Goal: Information Seeking & Learning: Learn about a topic

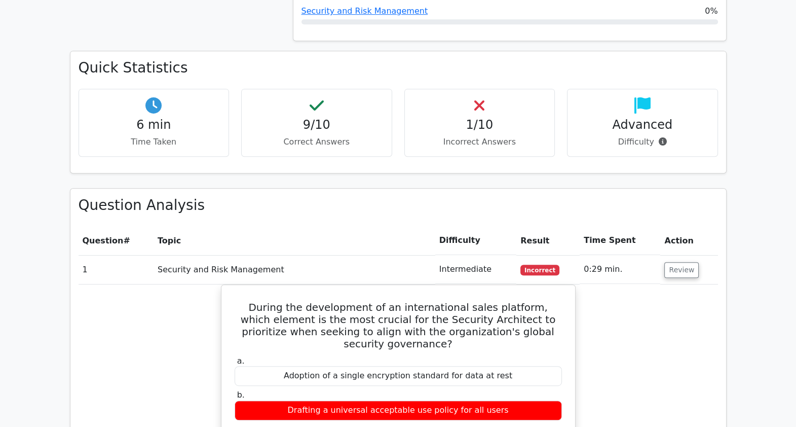
scroll to position [634, 0]
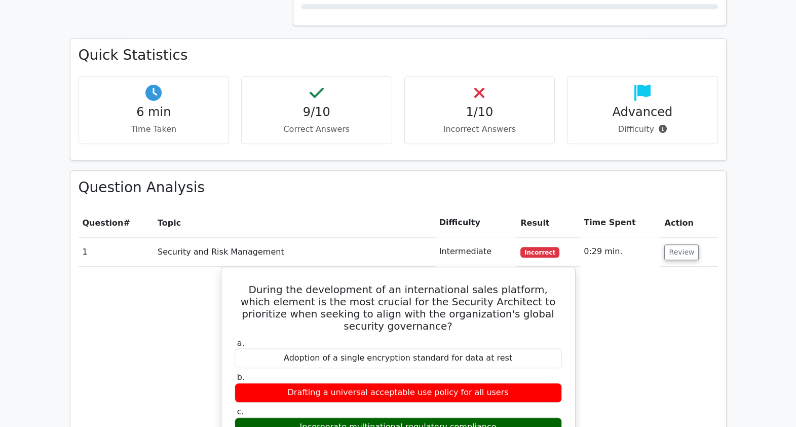
click at [309, 179] on h3 "Question Analysis" at bounding box center [399, 187] width 640 height 17
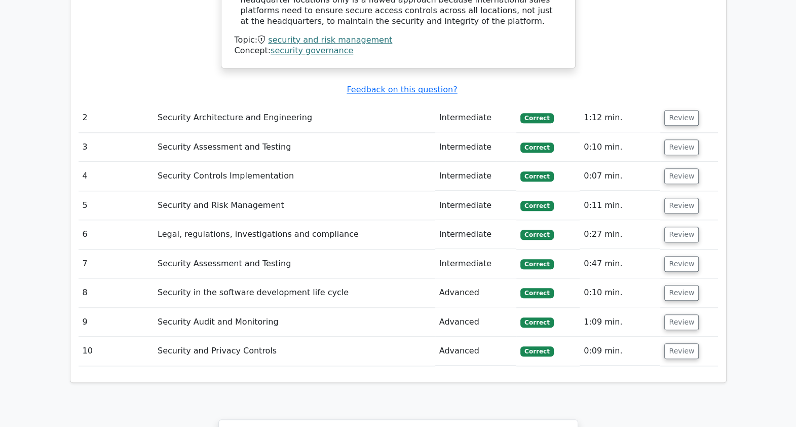
scroll to position [1660, 0]
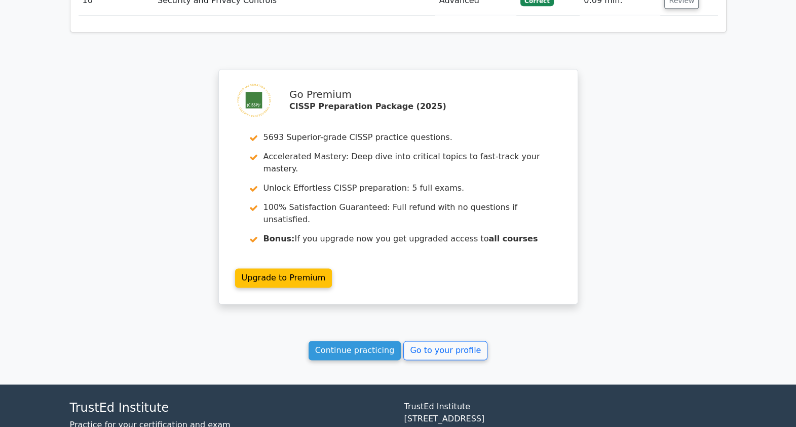
drag, startPoint x: 680, startPoint y: 111, endPoint x: 653, endPoint y: 372, distance: 262.9
click at [357, 341] on link "Continue practicing" at bounding box center [355, 350] width 93 height 19
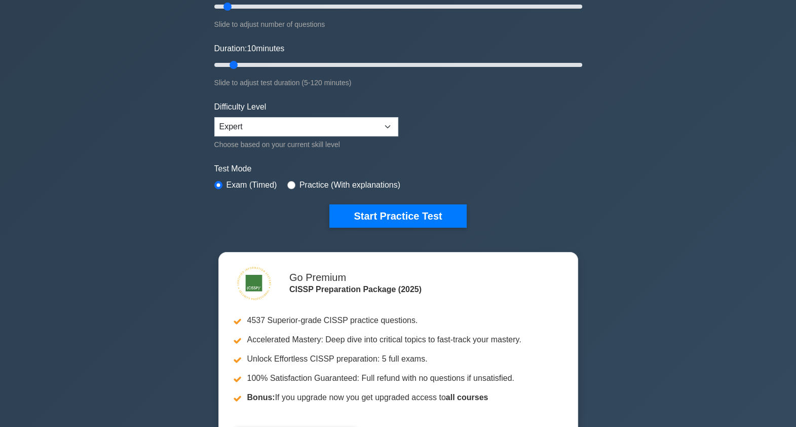
scroll to position [126, 0]
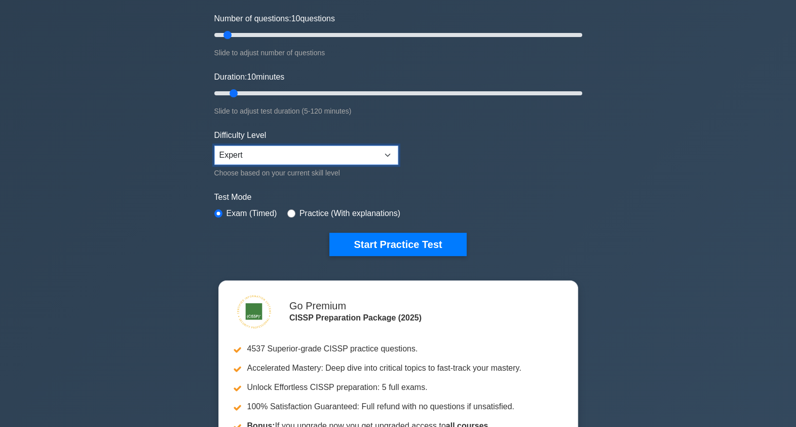
click at [324, 150] on select "Beginner Intermediate Expert" at bounding box center [306, 154] width 184 height 19
select select "intermediate"
click at [214, 145] on select "Beginner Intermediate Expert" at bounding box center [306, 154] width 184 height 19
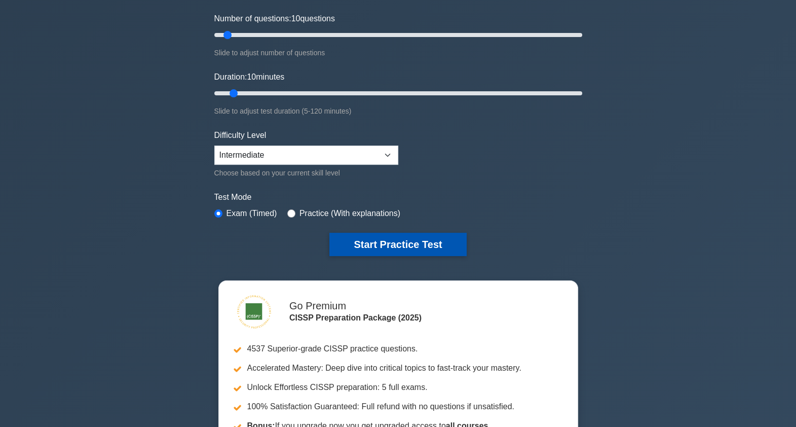
click at [366, 243] on button "Start Practice Test" at bounding box center [397, 244] width 137 height 23
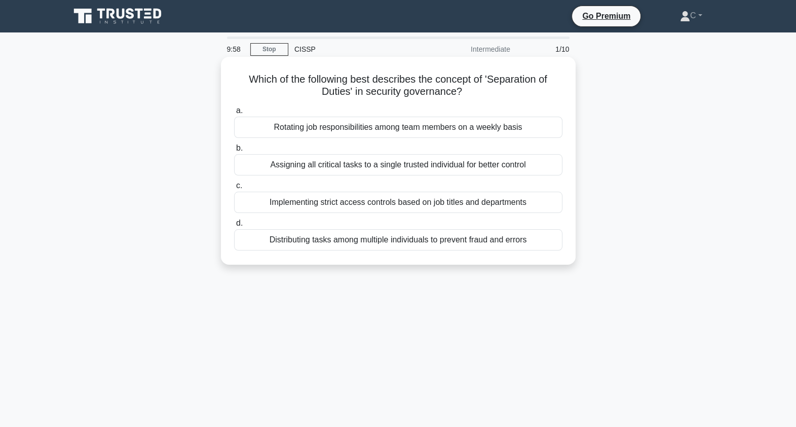
click at [379, 77] on h5 "Which of the following best describes the concept of 'Separation of Duties' in …" at bounding box center [398, 85] width 330 height 25
click at [389, 70] on div "Which of the following best describes the concept of 'Separation of Duties' in …" at bounding box center [398, 161] width 347 height 200
click at [395, 65] on div "Which of the following best describes the concept of 'Separation of Duties' in …" at bounding box center [398, 161] width 347 height 200
click at [398, 67] on div "Which of the following best describes the concept of 'Separation of Duties' in …" at bounding box center [398, 161] width 347 height 200
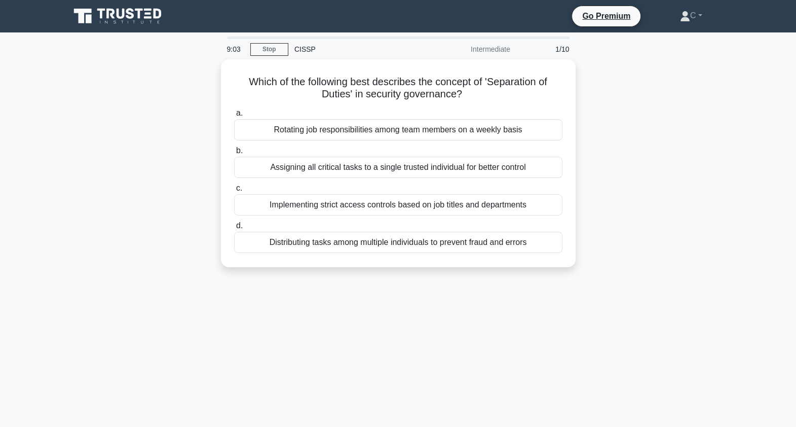
click at [644, 190] on div "Which of the following best describes the concept of 'Separation of Duties' in …" at bounding box center [398, 169] width 669 height 220
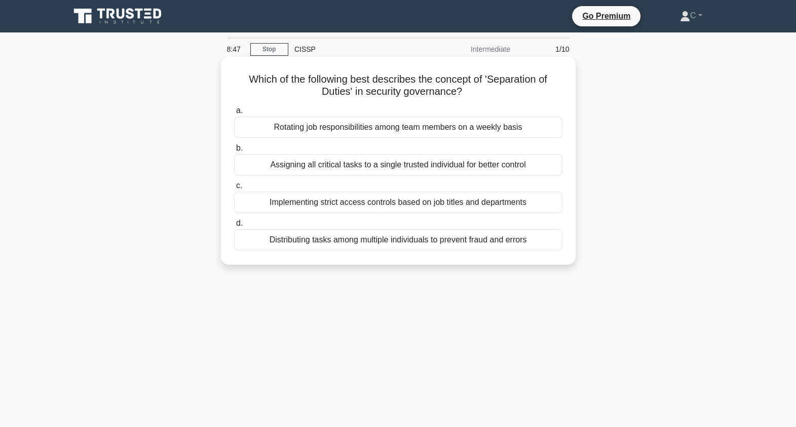
click at [444, 92] on h5 "Which of the following best describes the concept of 'Separation of Duties' in …" at bounding box center [398, 85] width 330 height 25
click at [365, 243] on div "Distributing tasks among multiple individuals to prevent fraud and errors" at bounding box center [398, 239] width 328 height 21
click at [234, 227] on input "d. Distributing tasks among multiple individuals to prevent fraud and errors" at bounding box center [234, 223] width 0 height 7
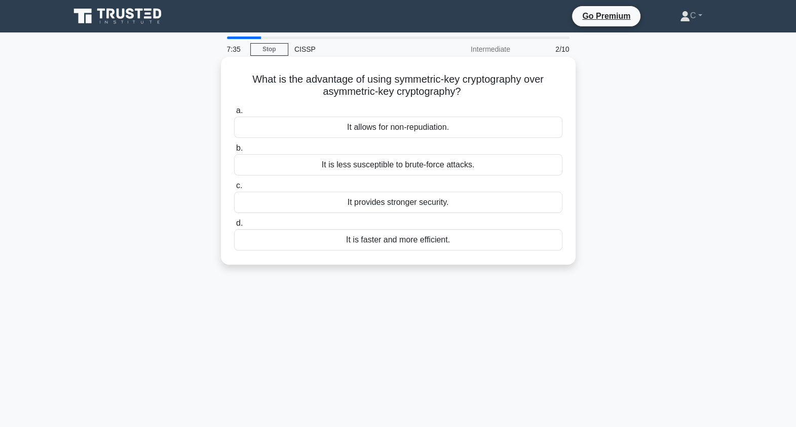
click at [450, 238] on div "It is faster and more efficient." at bounding box center [398, 239] width 328 height 21
click at [234, 227] on input "d. It is faster and more efficient." at bounding box center [234, 223] width 0 height 7
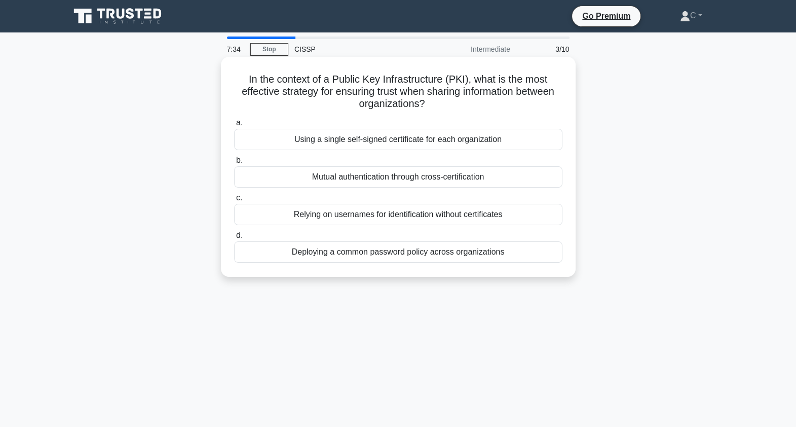
click at [383, 96] on h5 "In the context of a Public Key Infrastructure (PKI), what is the most effective…" at bounding box center [398, 92] width 330 height 38
click at [364, 177] on div "Mutual authentication through cross-certification" at bounding box center [398, 176] width 328 height 21
click at [234, 164] on input "b. Mutual authentication through cross-certification" at bounding box center [234, 160] width 0 height 7
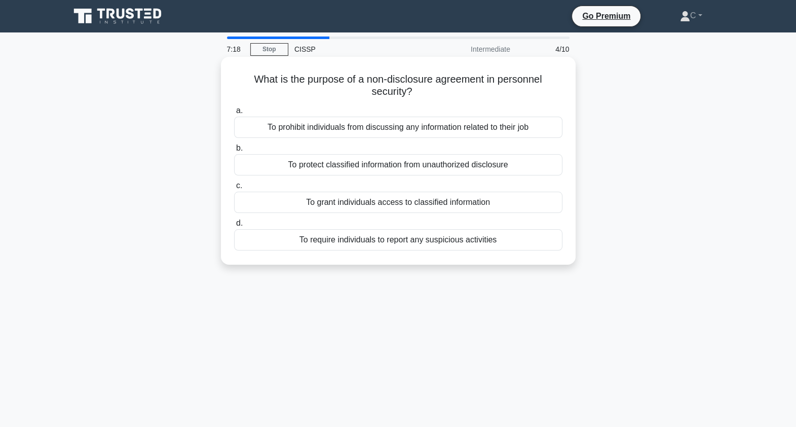
click at [480, 80] on h5 "What is the purpose of a non-disclosure agreement in personnel security? .spinn…" at bounding box center [398, 85] width 330 height 25
click at [484, 86] on h5 "What is the purpose of a non-disclosure agreement in personnel security? .spinn…" at bounding box center [398, 85] width 330 height 25
click at [506, 96] on h5 "What is the purpose of a non-disclosure agreement in personnel security? .spinn…" at bounding box center [398, 85] width 330 height 25
click at [546, 79] on h5 "What is the purpose of a non-disclosure agreement in personnel security? .spinn…" at bounding box center [398, 85] width 330 height 25
click at [545, 79] on h5 "What is the purpose of a non-disclosure agreement in personnel security? .spinn…" at bounding box center [398, 85] width 330 height 25
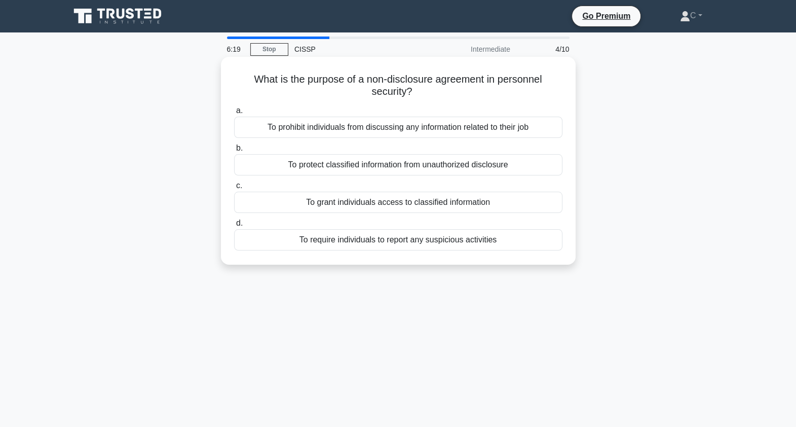
click at [390, 163] on div "To protect classified information from unauthorized disclosure" at bounding box center [398, 164] width 328 height 21
click at [234, 152] on input "b. To protect classified information from unauthorized disclosure" at bounding box center [234, 148] width 0 height 7
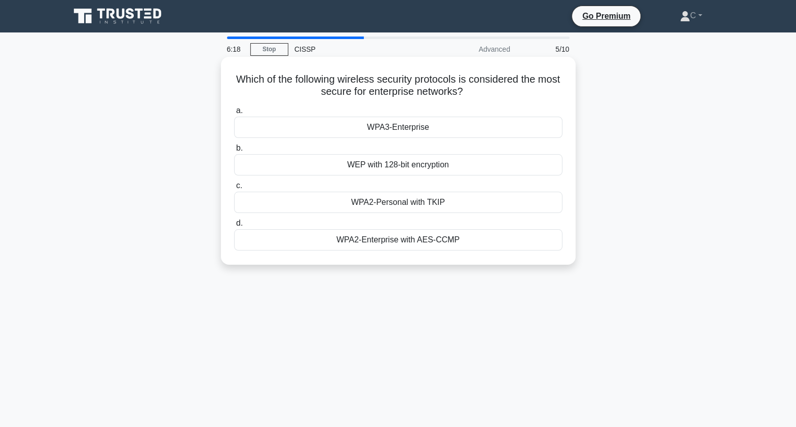
click at [441, 85] on h5 "Which of the following wireless security protocols is considered the most secur…" at bounding box center [398, 85] width 330 height 25
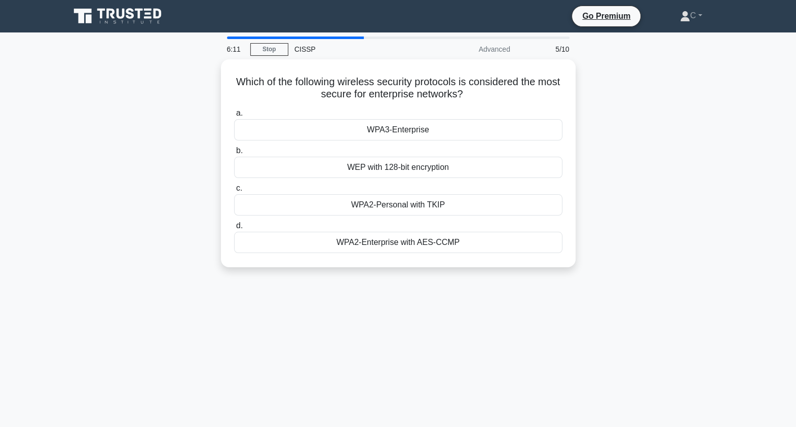
drag, startPoint x: 245, startPoint y: 79, endPoint x: 586, endPoint y: 263, distance: 387.8
click at [586, 263] on div "Which of the following wireless security protocols is considered the most secur…" at bounding box center [398, 169] width 669 height 220
copy div "Which of the following wireless security protocols is considered the most secur…"
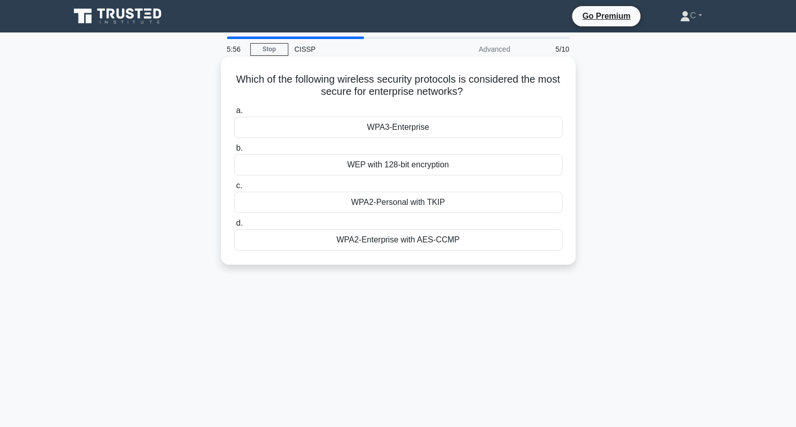
click at [432, 129] on div "WPA3-Enterprise" at bounding box center [398, 127] width 328 height 21
click at [234, 114] on input "a. WPA3-Enterprise" at bounding box center [234, 110] width 0 height 7
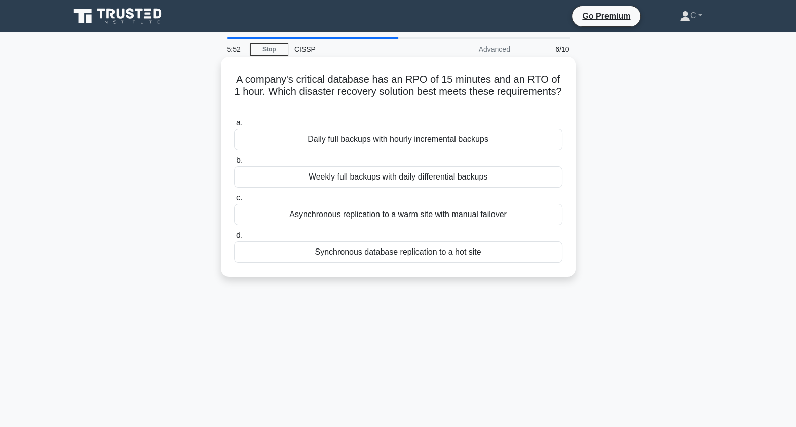
click at [481, 81] on h5 "A company's critical database has an RPO of 15 minutes and an RTO of 1 hour. Wh…" at bounding box center [398, 92] width 330 height 38
drag, startPoint x: 228, startPoint y: 79, endPoint x: 482, endPoint y: 251, distance: 306.5
click at [482, 251] on div "A company's critical database has an RPO of 15 minutes and an RTO of 1 hour. Wh…" at bounding box center [398, 167] width 347 height 212
copy div "A company's critical database has an RPO of 15 minutes and an RTO of 1 hour. Wh…"
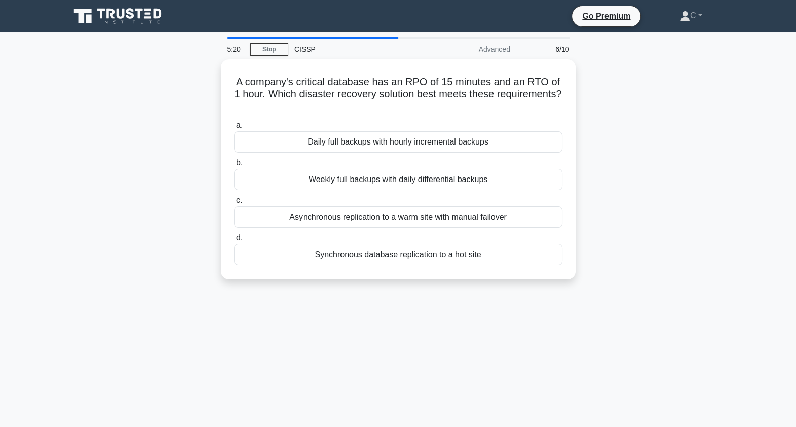
click at [426, 321] on div "5:20 Stop CISSP Advanced 6/10 A company's critical database has an RPO of 15 mi…" at bounding box center [398, 289] width 669 height 507
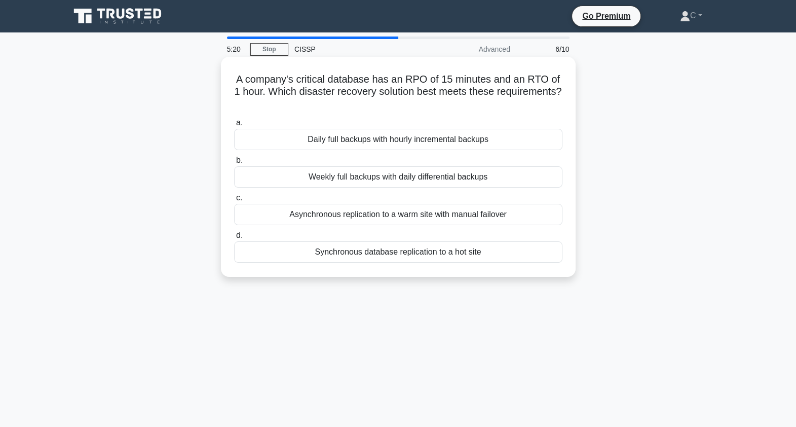
click at [446, 249] on div "Synchronous database replication to a hot site" at bounding box center [398, 251] width 328 height 21
click at [234, 239] on input "d. Synchronous database replication to a hot site" at bounding box center [234, 235] width 0 height 7
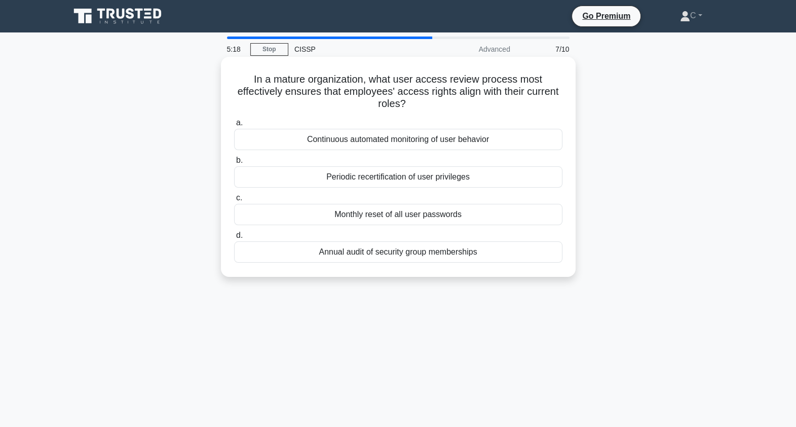
click at [403, 81] on h5 "In a mature organization, what user access review process most effectively ensu…" at bounding box center [398, 92] width 330 height 38
click at [404, 104] on h5 "In a mature organization, what user access review process most effectively ensu…" at bounding box center [398, 92] width 330 height 38
click at [408, 104] on icon at bounding box center [413, 107] width 12 height 8
click at [406, 104] on h5 "In a mature organization, what user access review process most effectively ensu…" at bounding box center [398, 92] width 330 height 38
click at [416, 179] on div "Periodic recertification of user privileges" at bounding box center [398, 176] width 328 height 21
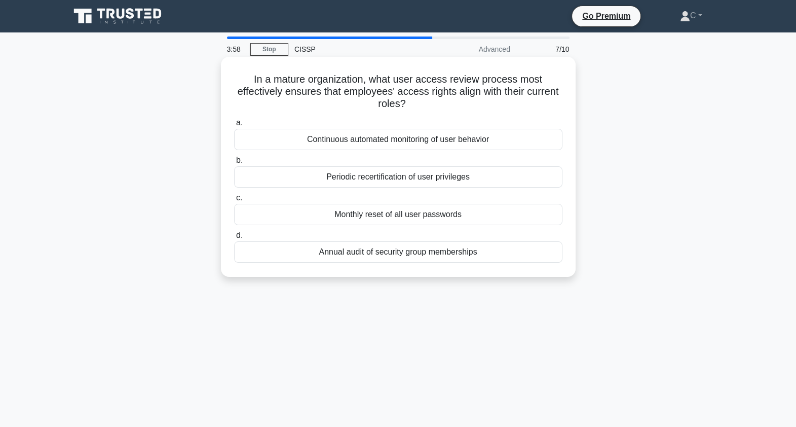
click at [234, 164] on input "b. Periodic recertification of user privileges" at bounding box center [234, 160] width 0 height 7
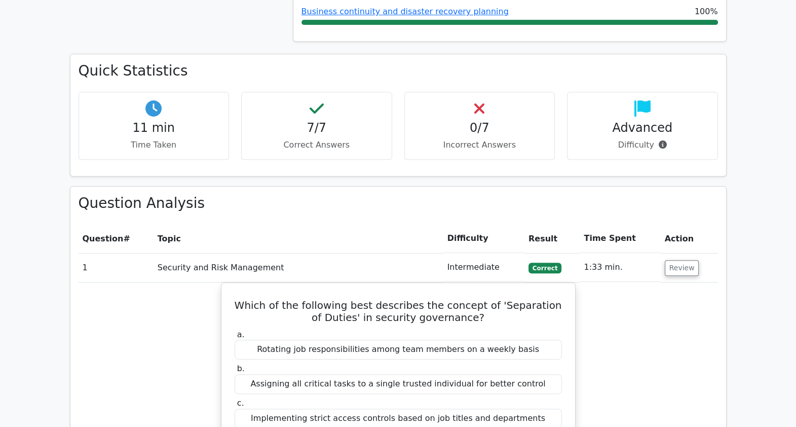
scroll to position [626, 0]
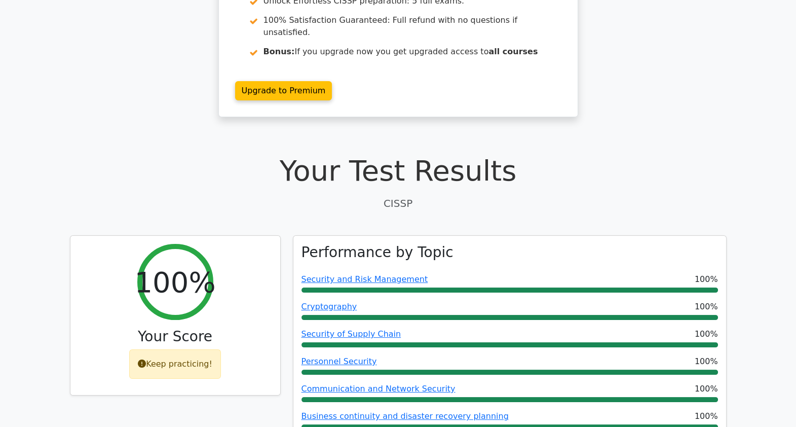
drag, startPoint x: 723, startPoint y: 291, endPoint x: 666, endPoint y: 161, distance: 142.3
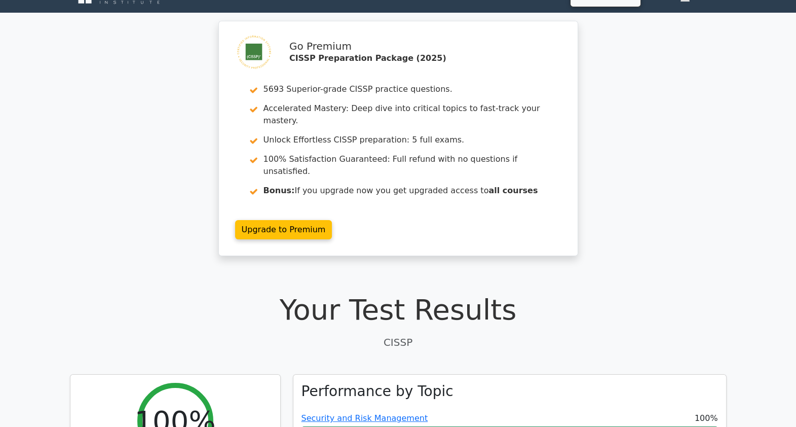
scroll to position [0, 0]
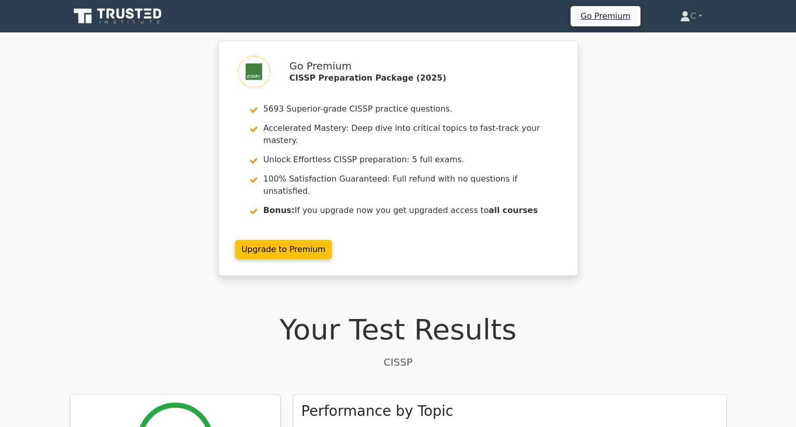
click at [119, 19] on icon at bounding box center [118, 16] width 97 height 19
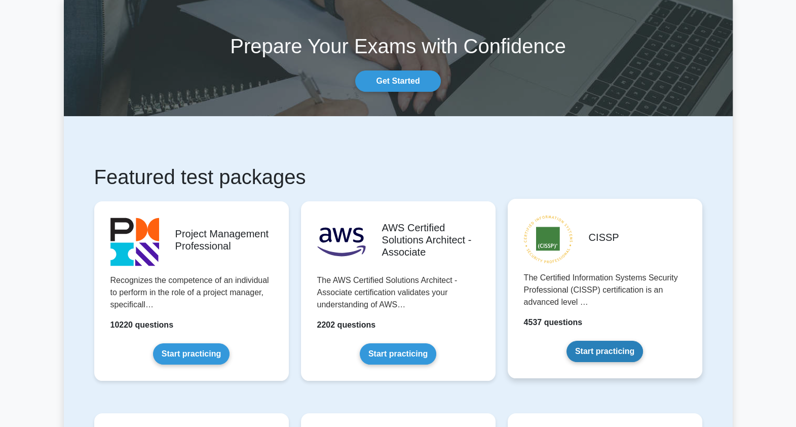
scroll to position [63, 0]
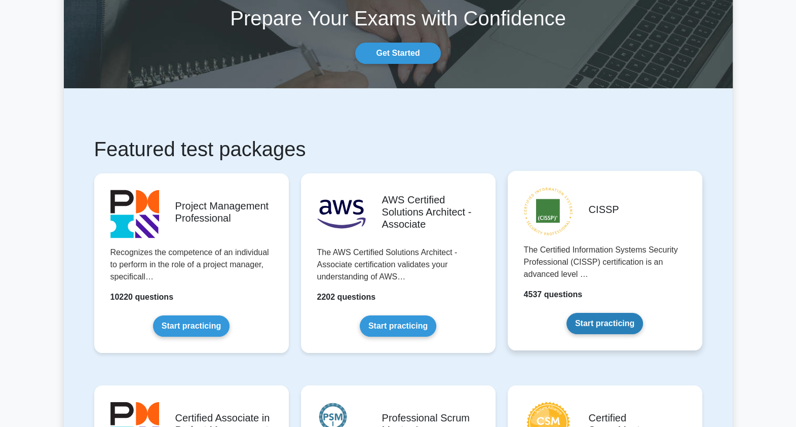
click at [616, 324] on link "Start practicing" at bounding box center [605, 323] width 77 height 21
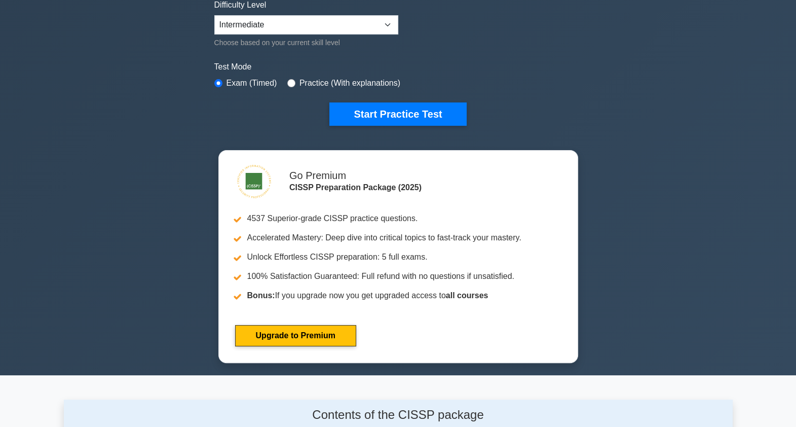
scroll to position [380, 0]
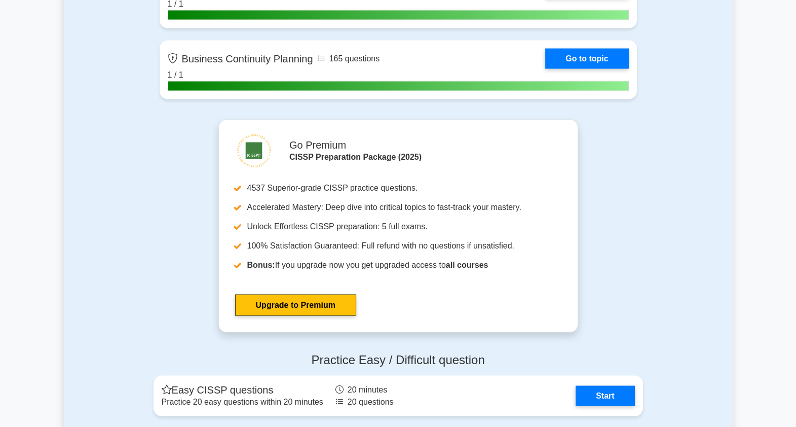
scroll to position [2379, 0]
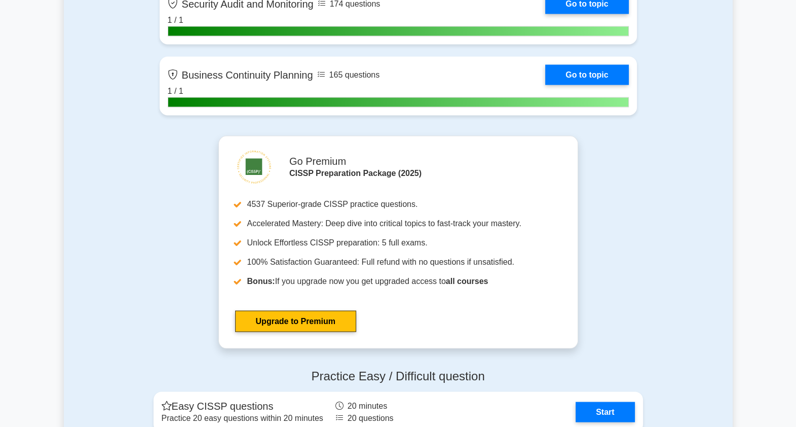
drag, startPoint x: 644, startPoint y: 237, endPoint x: 641, endPoint y: 190, distance: 46.7
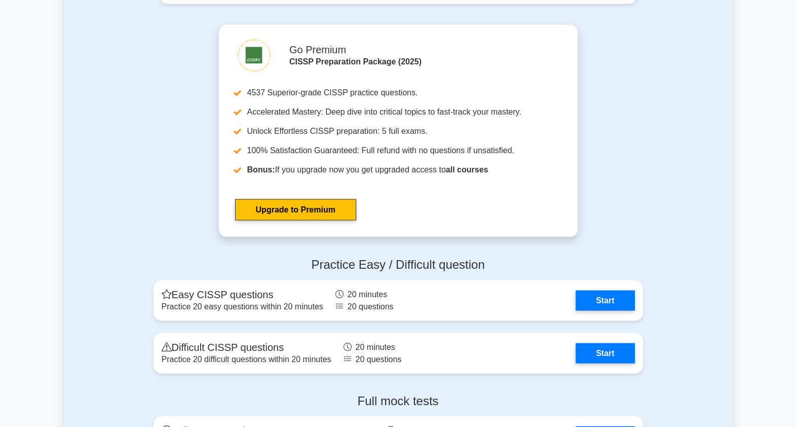
scroll to position [2492, 0]
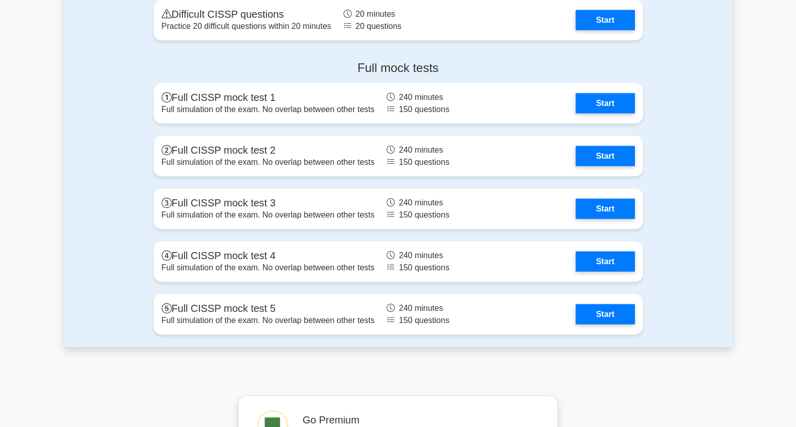
scroll to position [2920, 0]
